Goal: Information Seeking & Learning: Check status

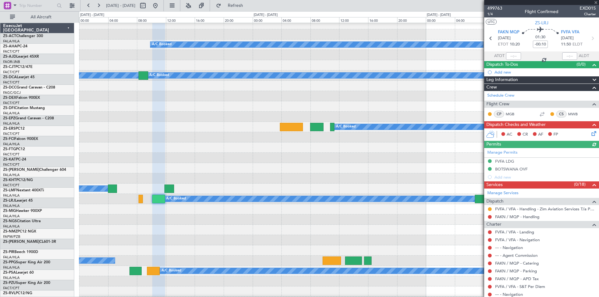
scroll to position [4, 0]
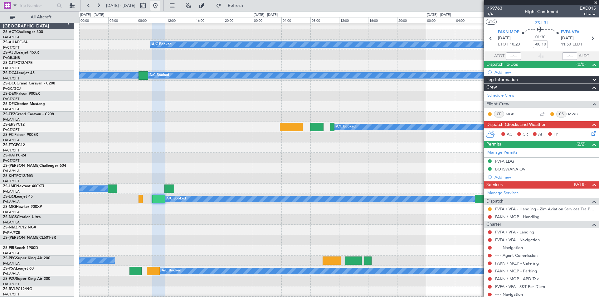
click at [160, 5] on button at bounding box center [155, 6] width 10 height 10
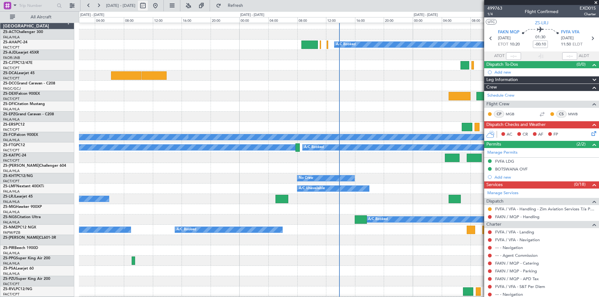
click at [148, 7] on button at bounding box center [143, 6] width 10 height 10
select select "9"
select select "2025"
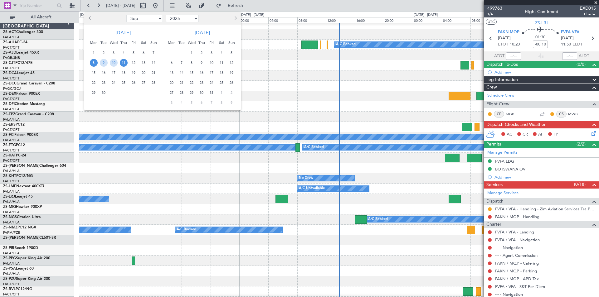
click at [134, 62] on span "12" at bounding box center [134, 63] width 8 height 8
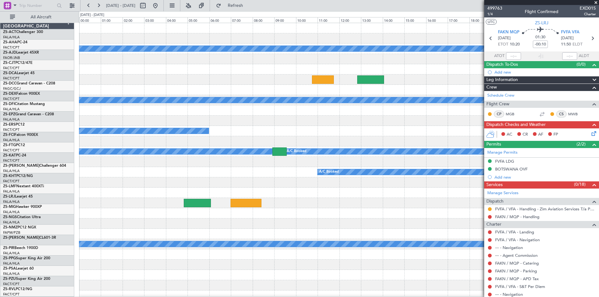
scroll to position [0, 0]
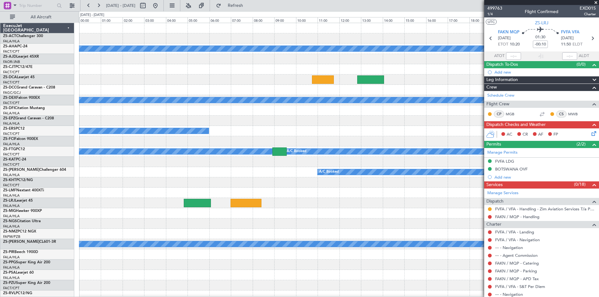
click at [596, 2] on span at bounding box center [596, 3] width 6 height 6
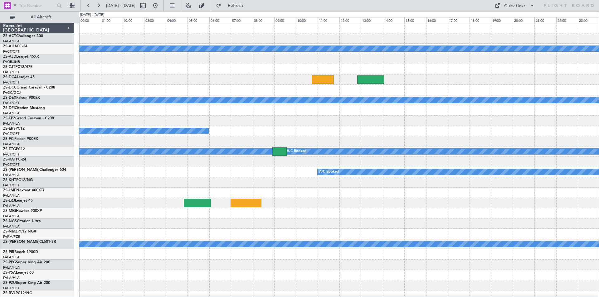
type input "0"
click at [160, 4] on button at bounding box center [155, 6] width 10 height 10
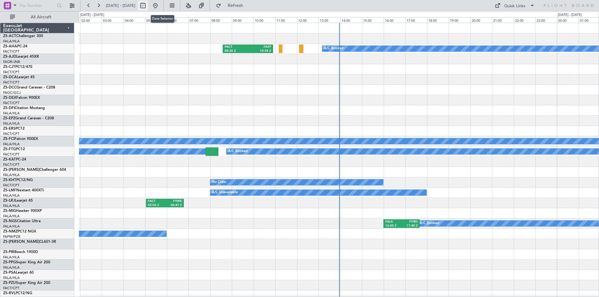
click at [148, 6] on button at bounding box center [143, 6] width 10 height 10
select select "9"
select select "2025"
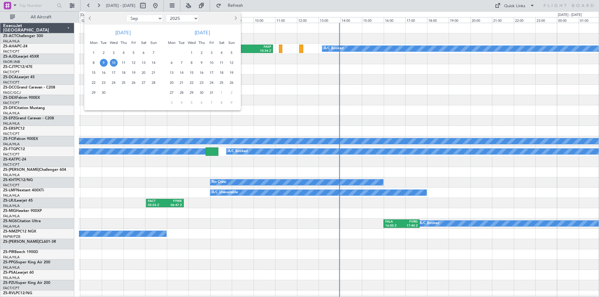
click at [114, 61] on span "10" at bounding box center [114, 63] width 8 height 8
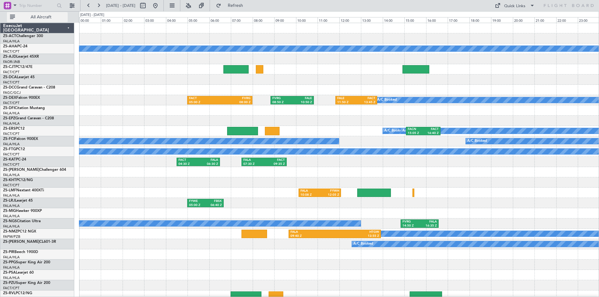
click at [41, 16] on span "All Aircraft" at bounding box center [41, 17] width 50 height 4
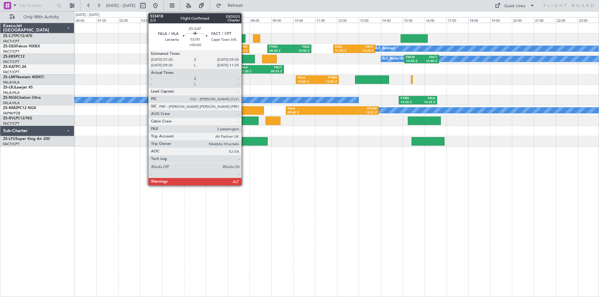
click at [244, 71] on div "07:30 Z" at bounding box center [250, 72] width 21 height 4
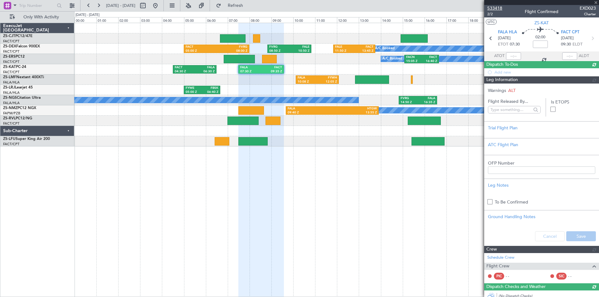
click at [498, 7] on span "533418" at bounding box center [494, 8] width 15 height 7
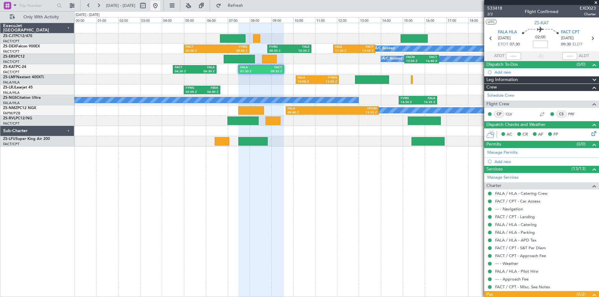
click at [160, 5] on button at bounding box center [155, 6] width 10 height 10
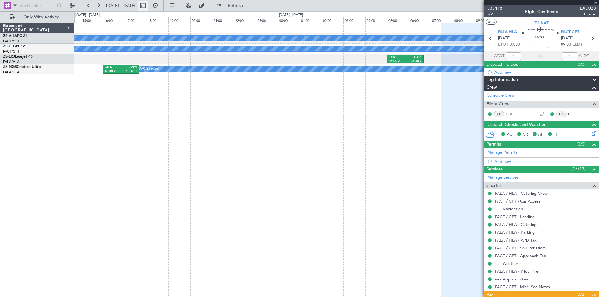
click at [148, 3] on button at bounding box center [143, 6] width 10 height 10
select select "9"
select select "2025"
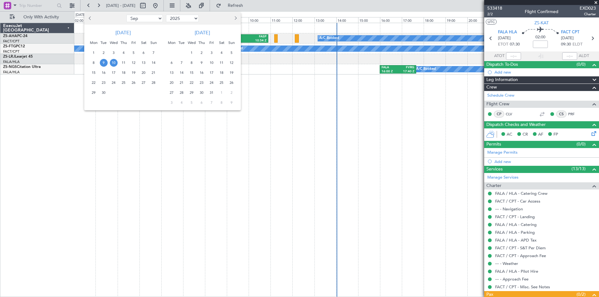
click at [181, 92] on span "28" at bounding box center [182, 93] width 8 height 8
click at [194, 92] on span "29" at bounding box center [192, 93] width 8 height 8
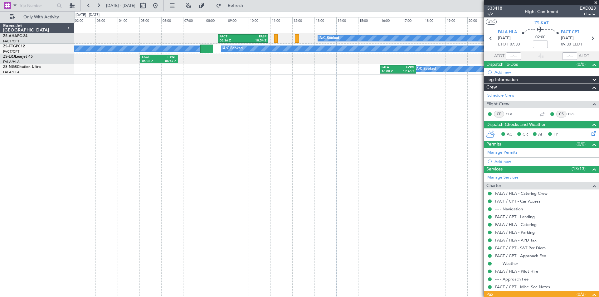
select select "10"
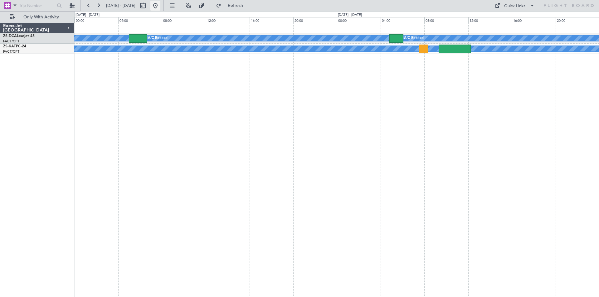
click at [160, 6] on button at bounding box center [155, 6] width 10 height 10
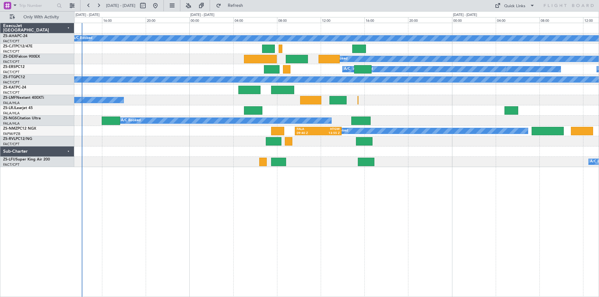
click at [205, 91] on div "A/C Booked A/C Booked A/C Booked A/C Booked A/C Booked A/C Booked A/C Booked A/…" at bounding box center [336, 95] width 525 height 144
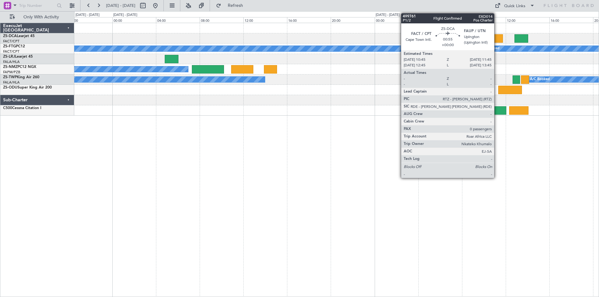
click at [497, 37] on div at bounding box center [497, 38] width 11 height 8
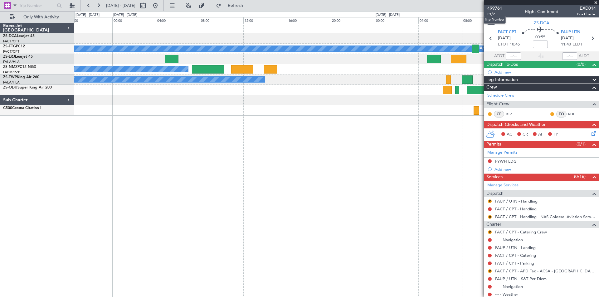
click at [493, 9] on span "499761" at bounding box center [494, 8] width 15 height 7
